Goal: Check status: Check status

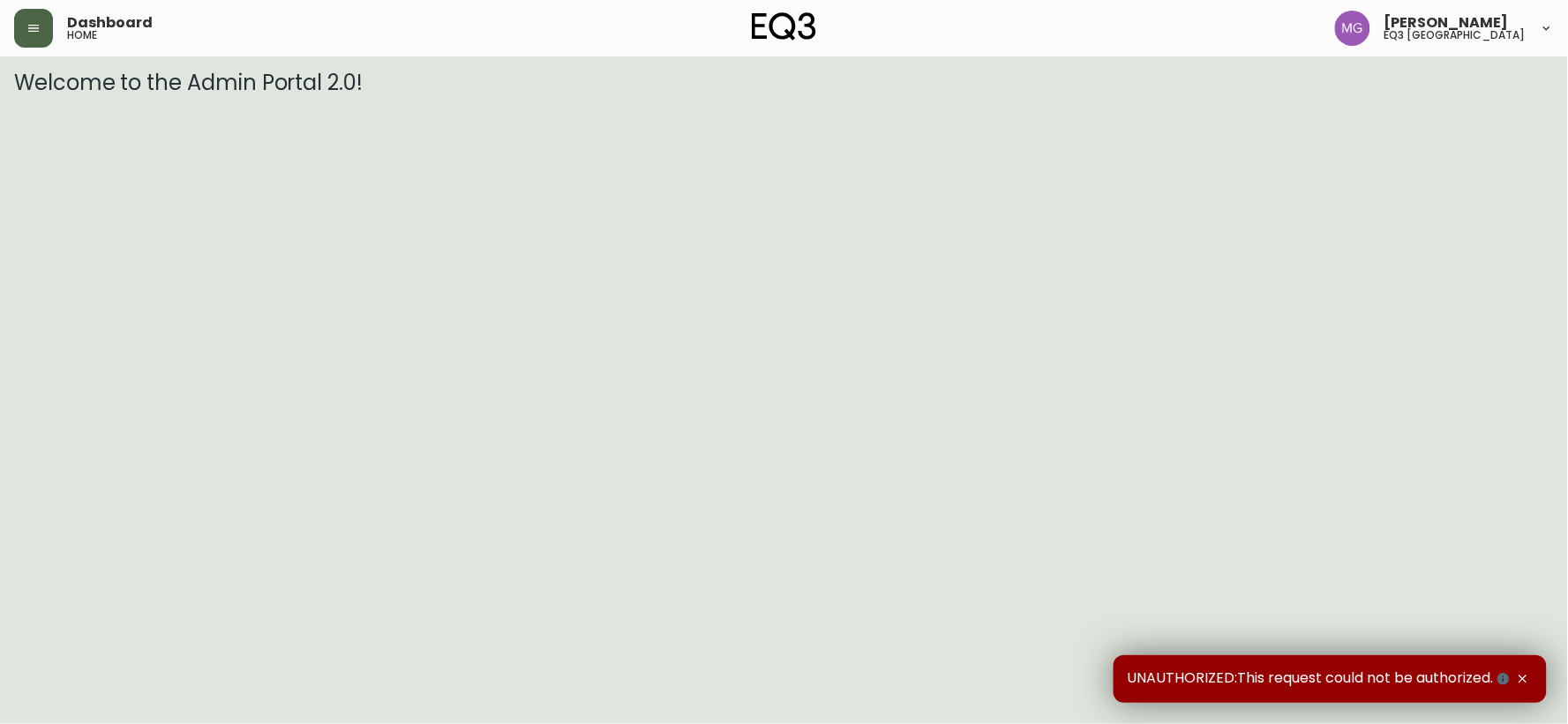
click at [38, 27] on icon "button" at bounding box center [34, 28] width 14 height 14
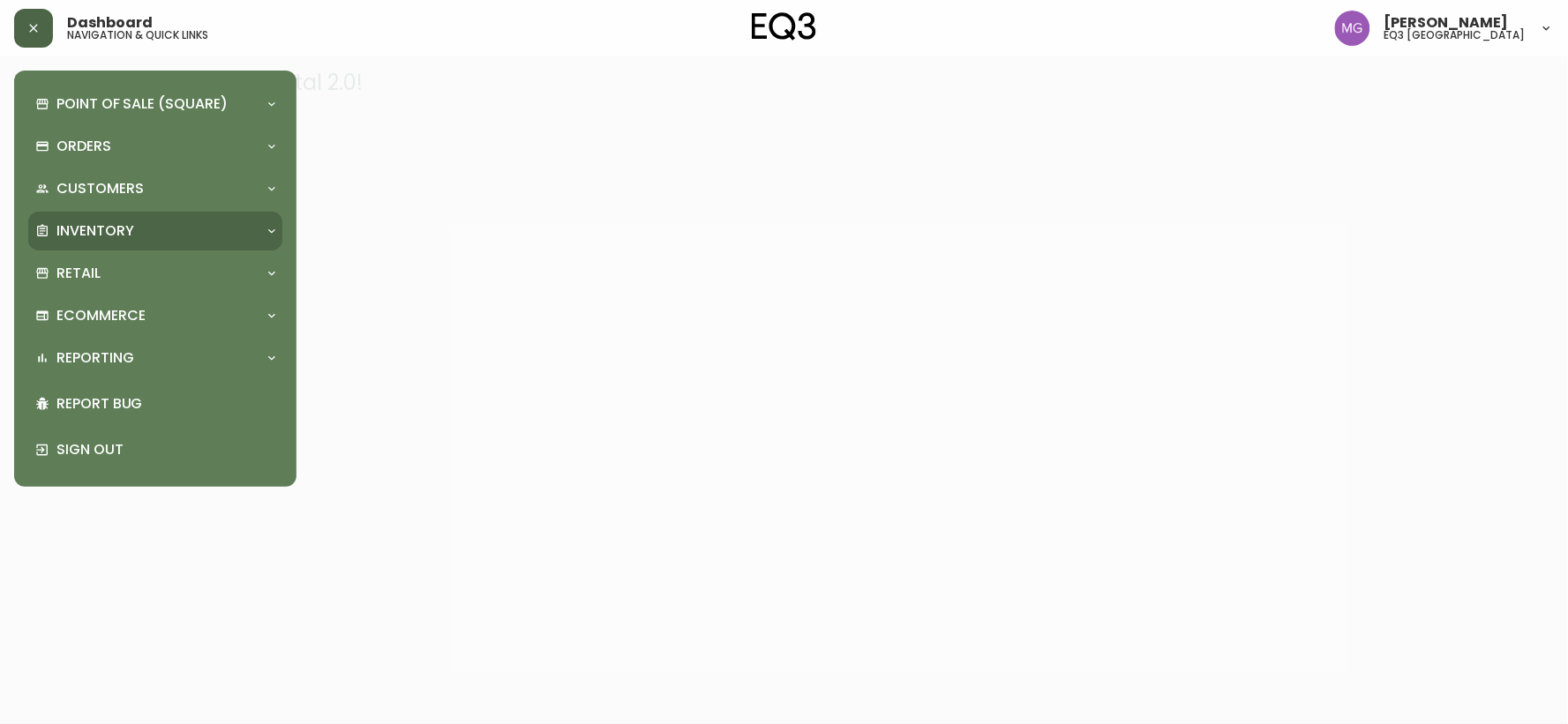
click at [89, 226] on p "Inventory" at bounding box center [95, 231] width 77 height 20
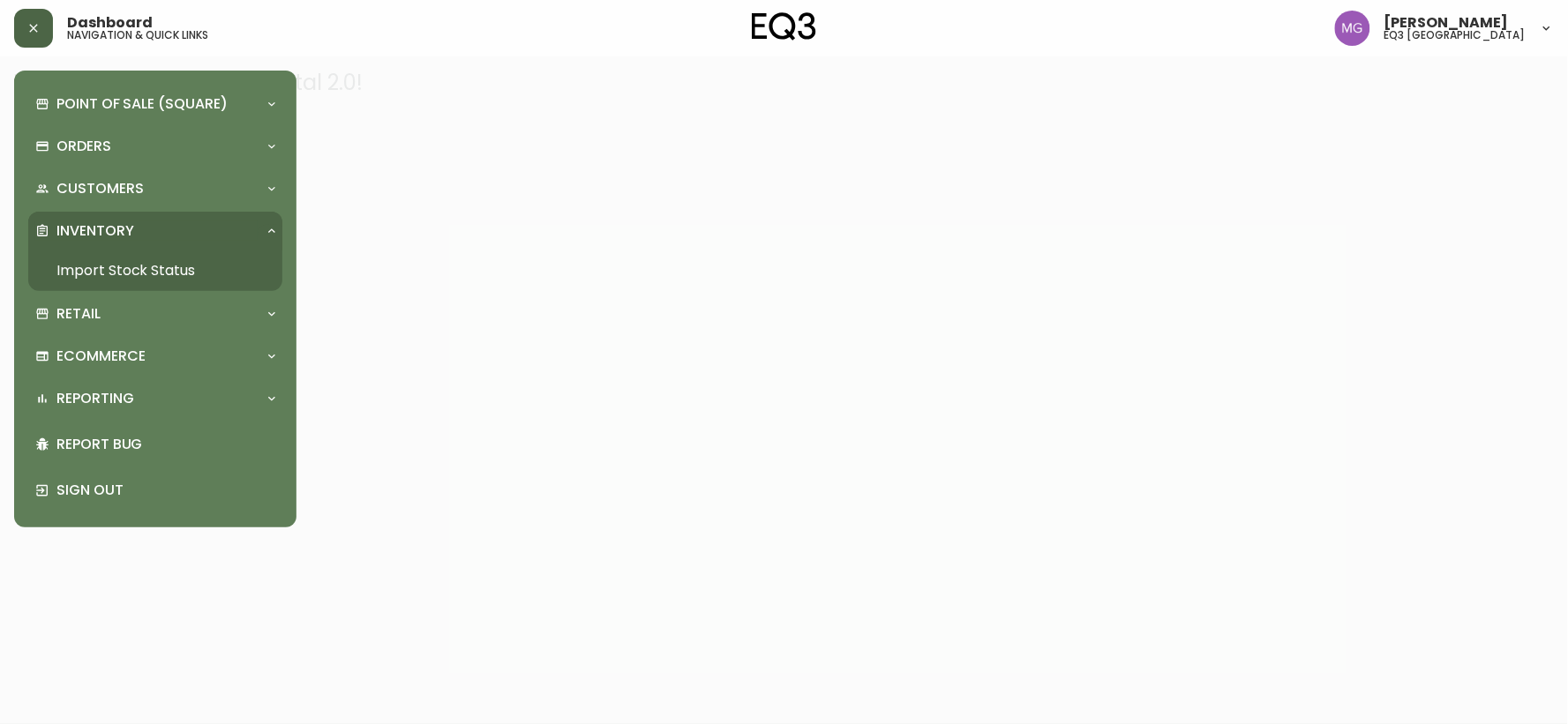
click at [94, 268] on link "Import Stock Status" at bounding box center [155, 271] width 254 height 41
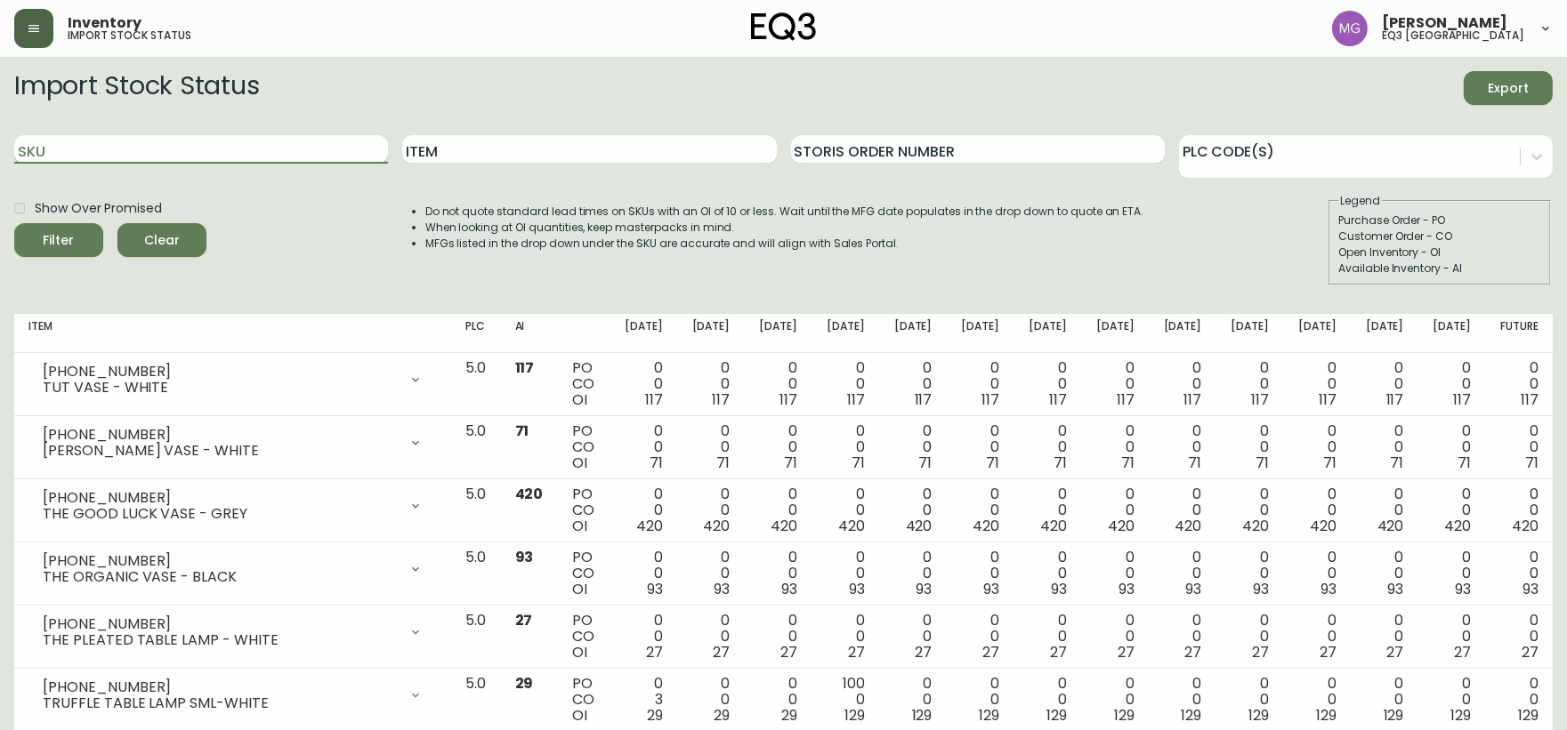
click at [184, 149] on input "SKU" at bounding box center [201, 149] width 374 height 28
paste input "7120-006-13"
type input "7120-006-13"
click at [14, 223] on button "Filter" at bounding box center [58, 240] width 89 height 34
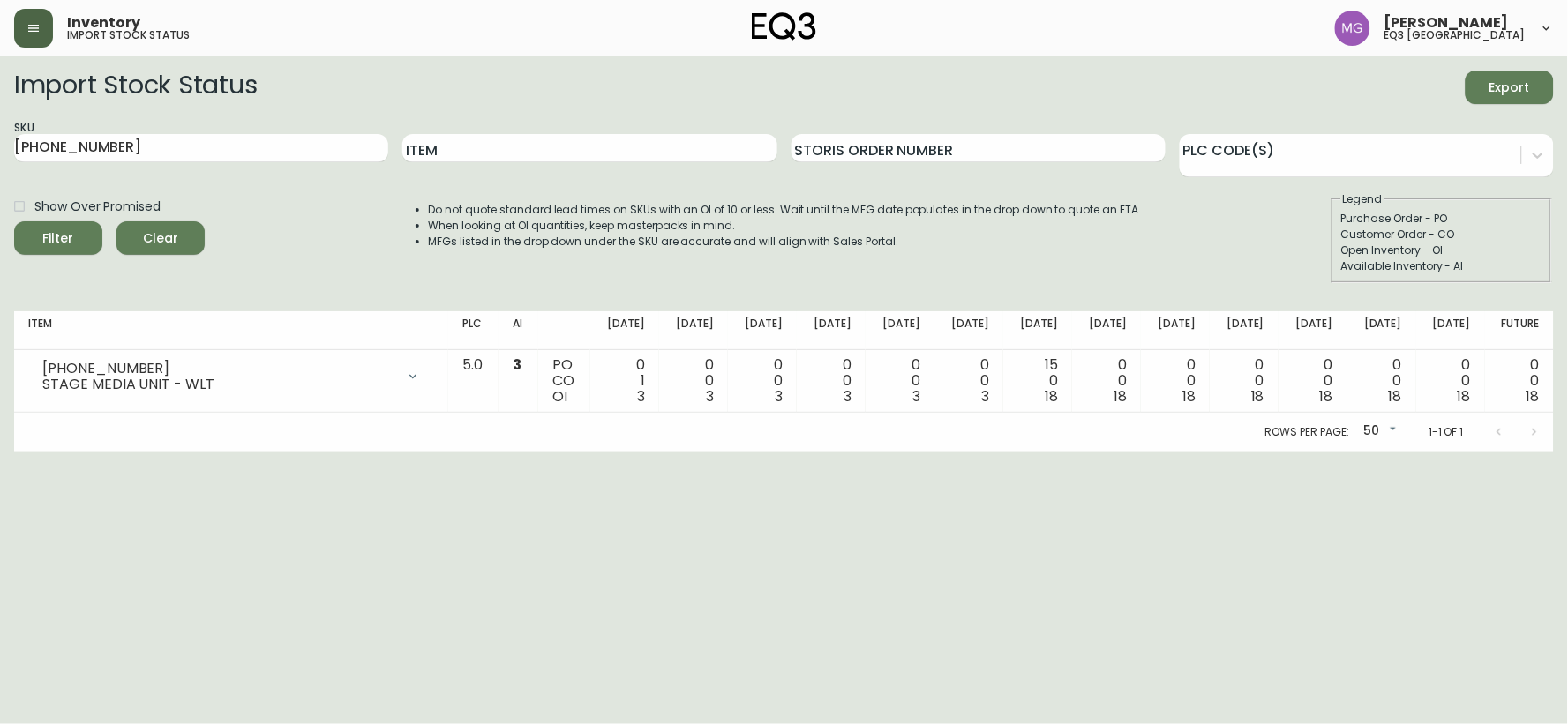
click at [1467, 451] on html "Inventory import stock status Maxime Gagne eq3 quebec city Import Stock Status …" at bounding box center [784, 225] width 1568 height 451
drag, startPoint x: 112, startPoint y: 146, endPoint x: 0, endPoint y: 172, distance: 115.0
click at [0, 172] on main "Import Stock Status Export SKU 7120-006-13 Item Storis Order Number PLC Code(s)…" at bounding box center [784, 254] width 1568 height 396
